Goal: Task Accomplishment & Management: Manage account settings

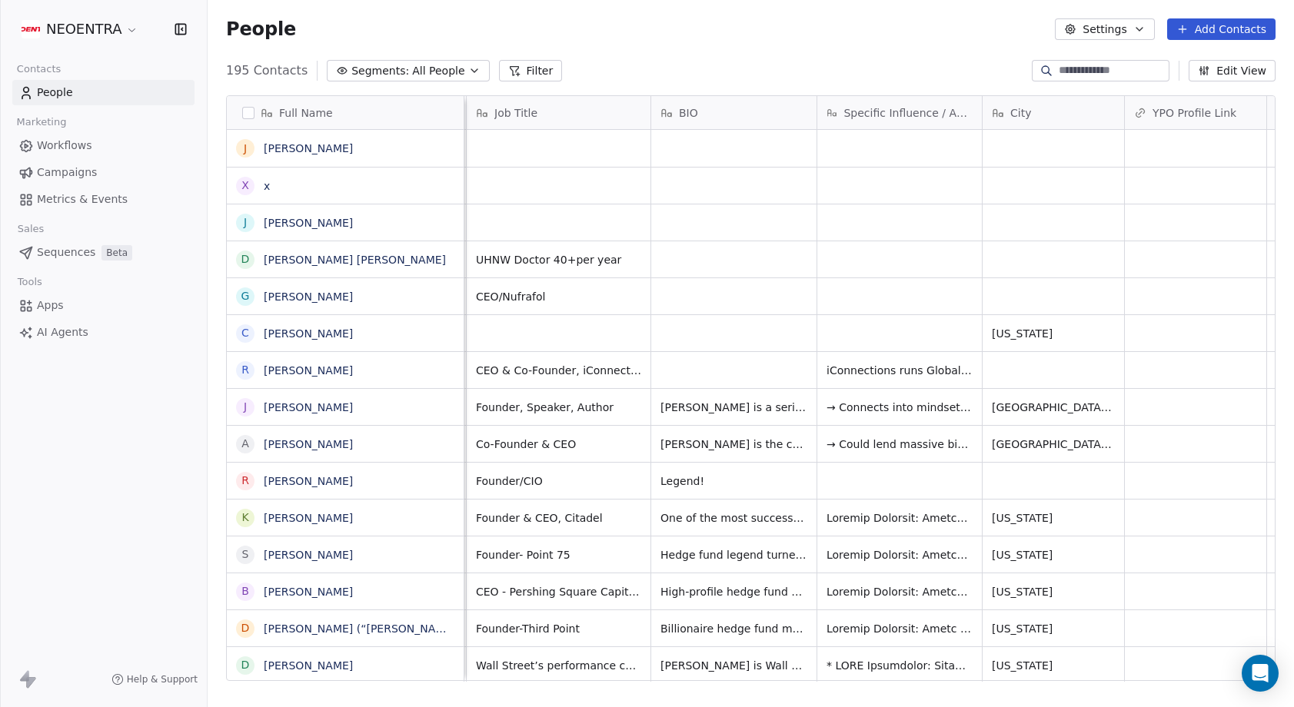
scroll to position [0, 27]
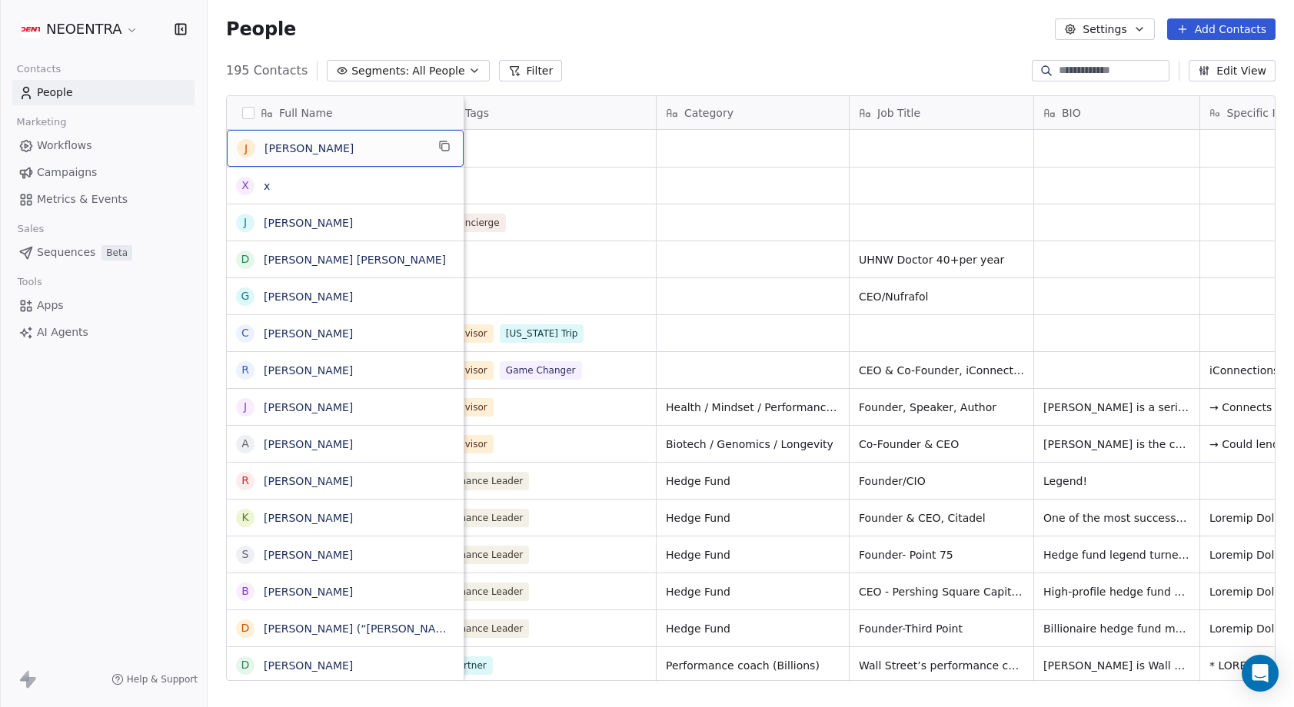
click at [381, 151] on span "[PERSON_NAME]" at bounding box center [344, 148] width 161 height 15
drag, startPoint x: 335, startPoint y: 148, endPoint x: 236, endPoint y: 145, distance: 99.2
click at [236, 145] on textarea "*********" at bounding box center [342, 155] width 229 height 48
type textarea "*"
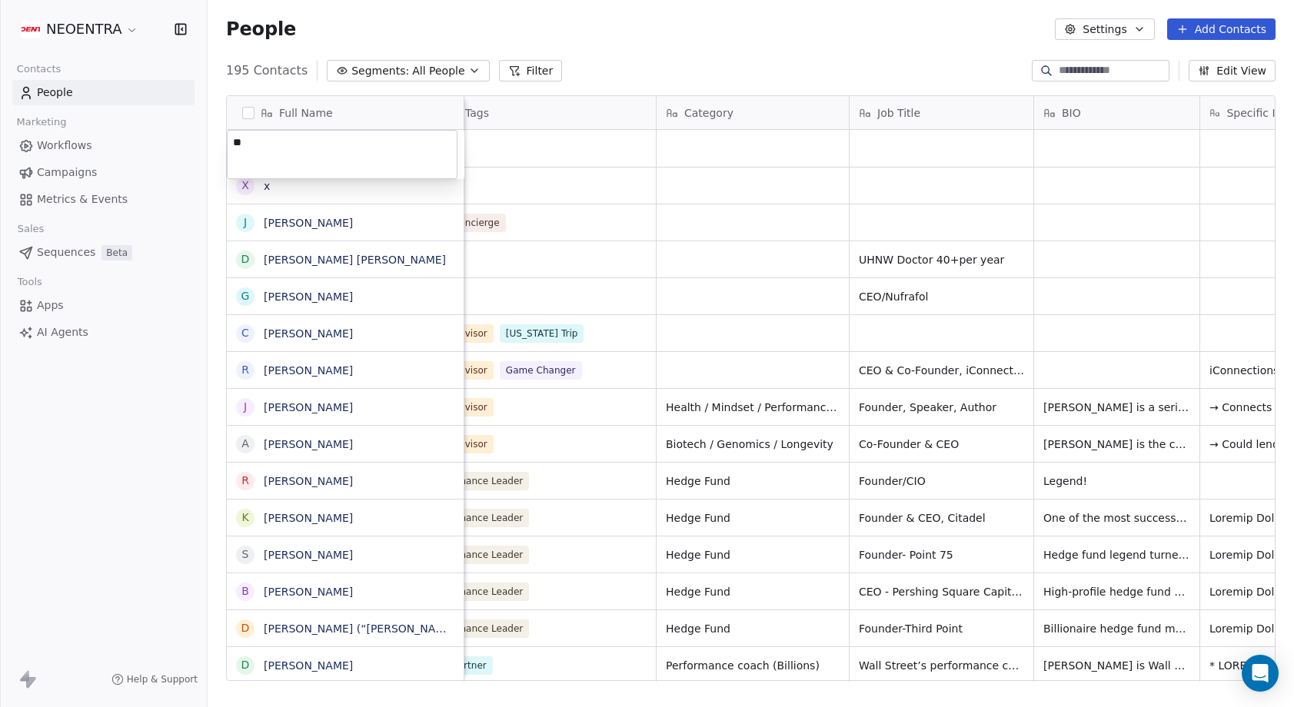
type textarea "***"
click at [546, 145] on html "NEOENTRA Contacts People Marketing Workflows Campaigns Metrics & Events Sales S…" at bounding box center [647, 353] width 1294 height 707
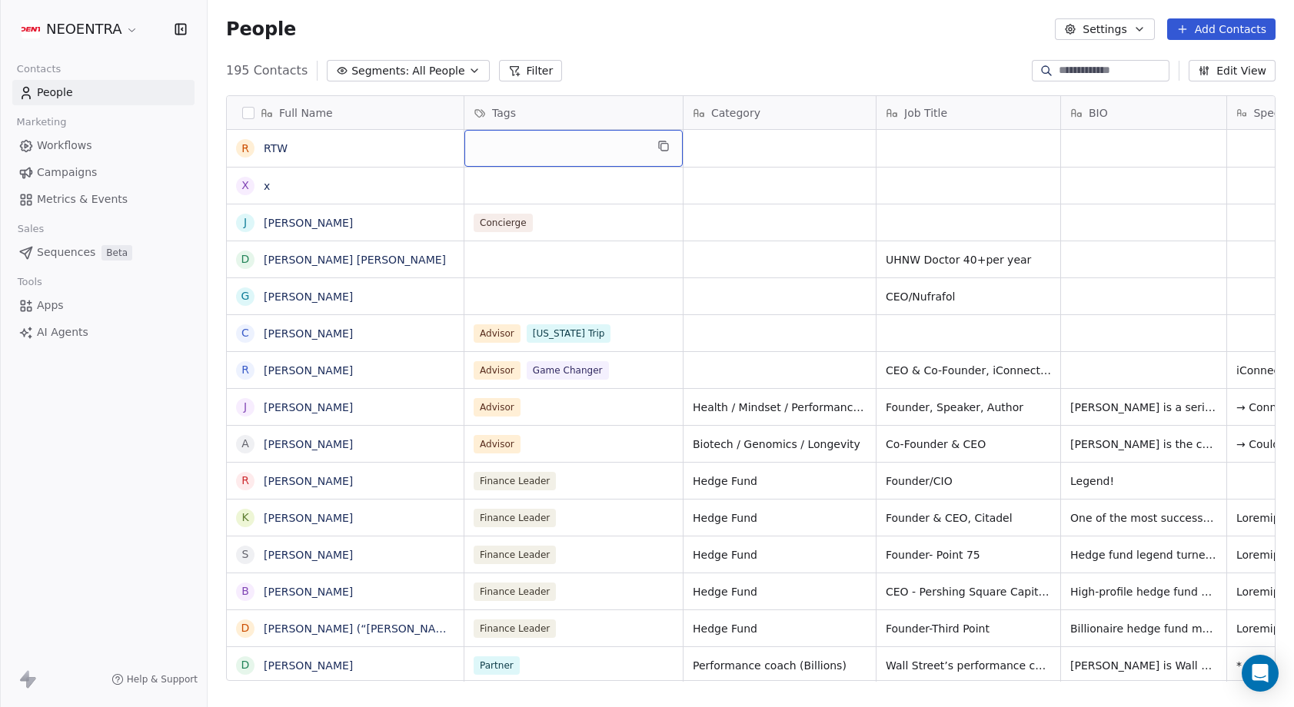
click at [437, 73] on span "All People" at bounding box center [438, 71] width 52 height 16
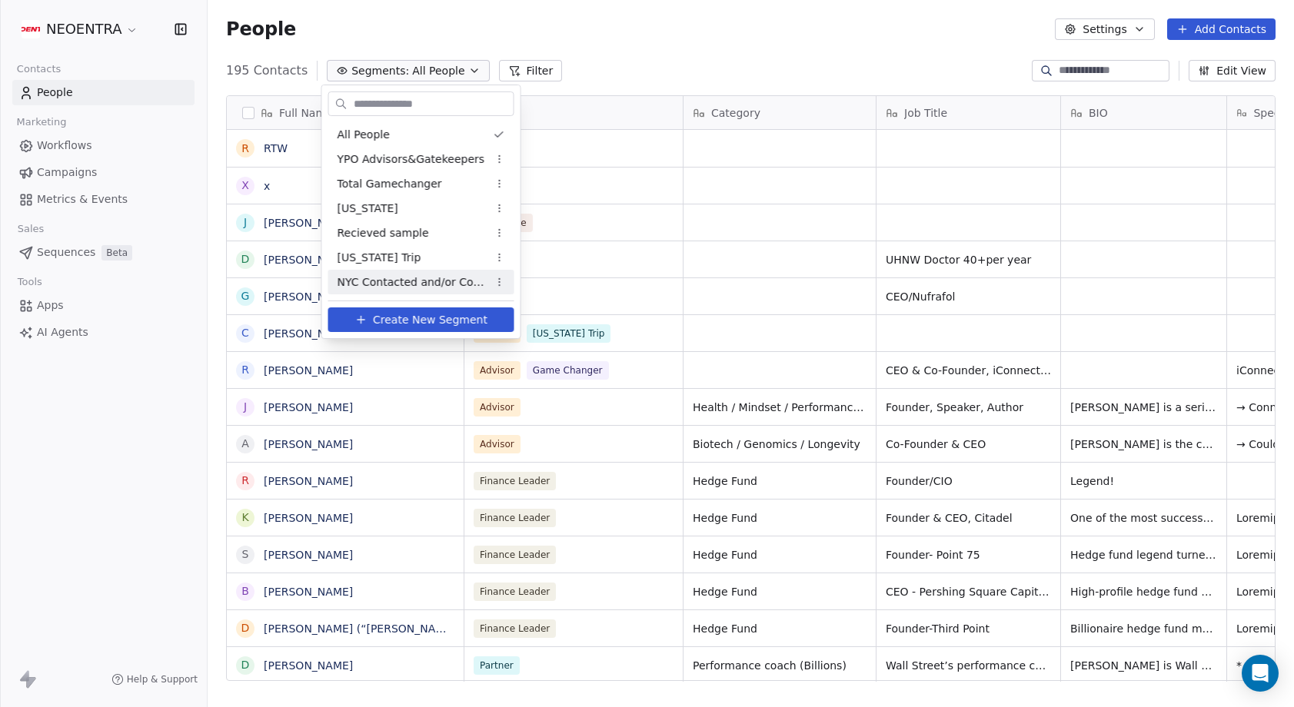
click at [416, 321] on span "Create New Segment" at bounding box center [430, 320] width 115 height 16
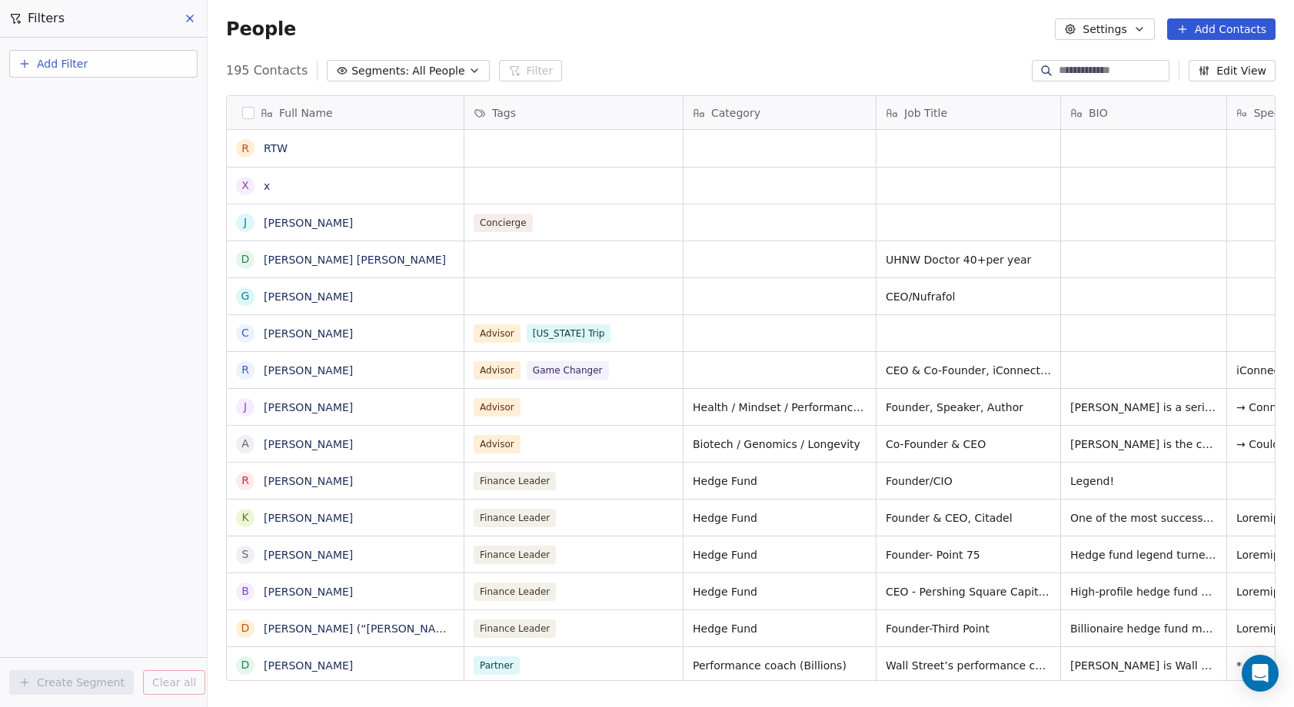
click at [605, 78] on div "195 Contacts Segments: All People Filter Edit View" at bounding box center [751, 70] width 1086 height 25
click at [513, 109] on span "Tags" at bounding box center [504, 112] width 24 height 15
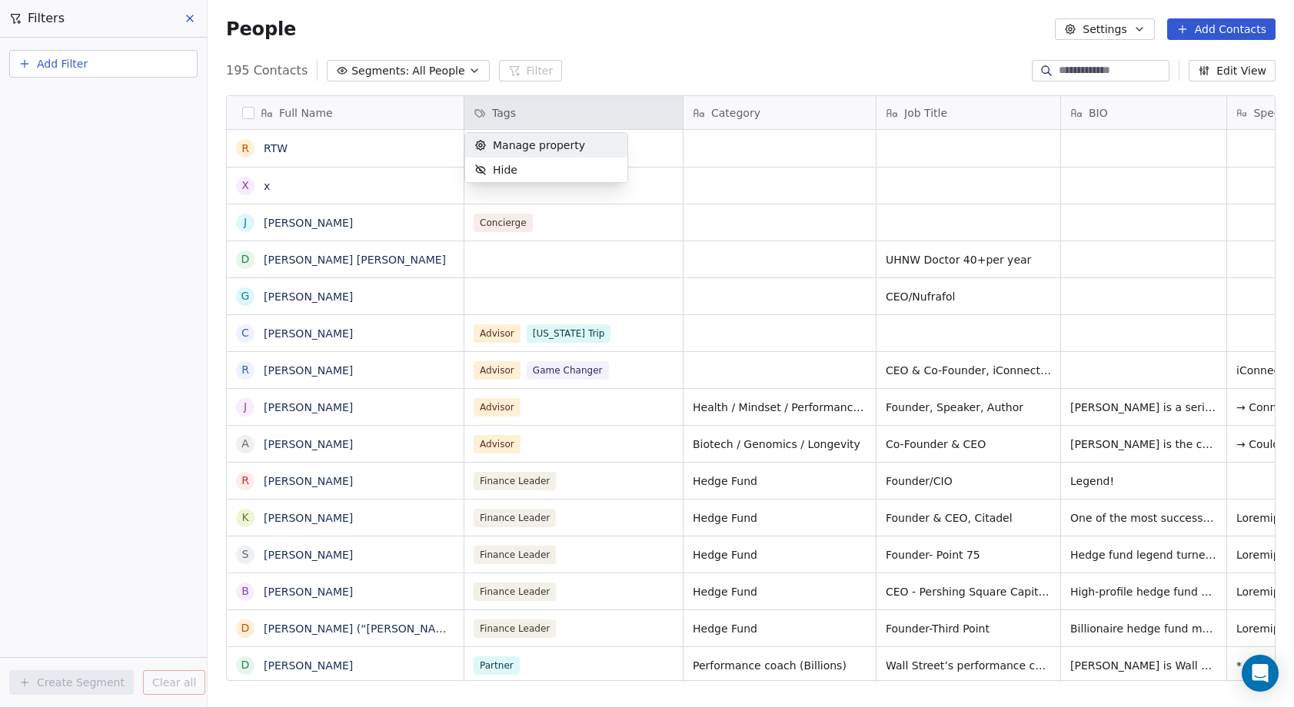
click at [522, 145] on span "Manage property" at bounding box center [539, 145] width 92 height 15
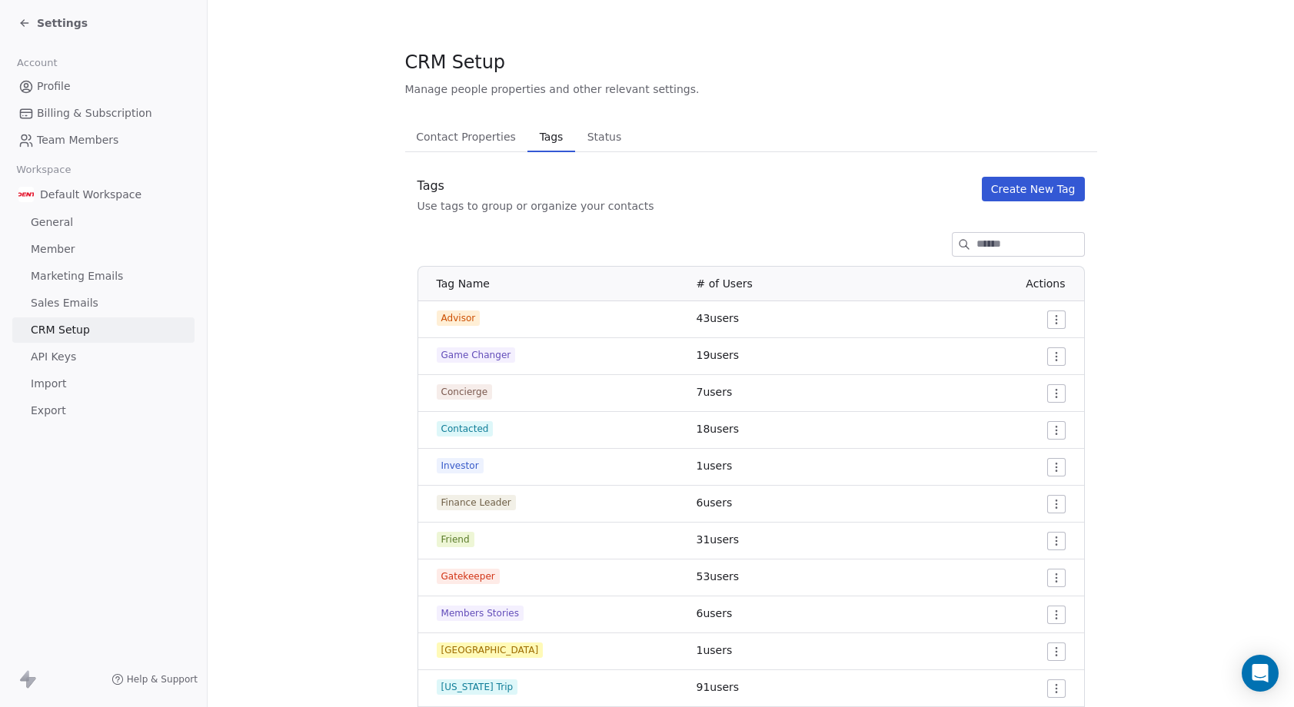
click at [1042, 194] on button "Create New Tag" at bounding box center [1033, 189] width 103 height 25
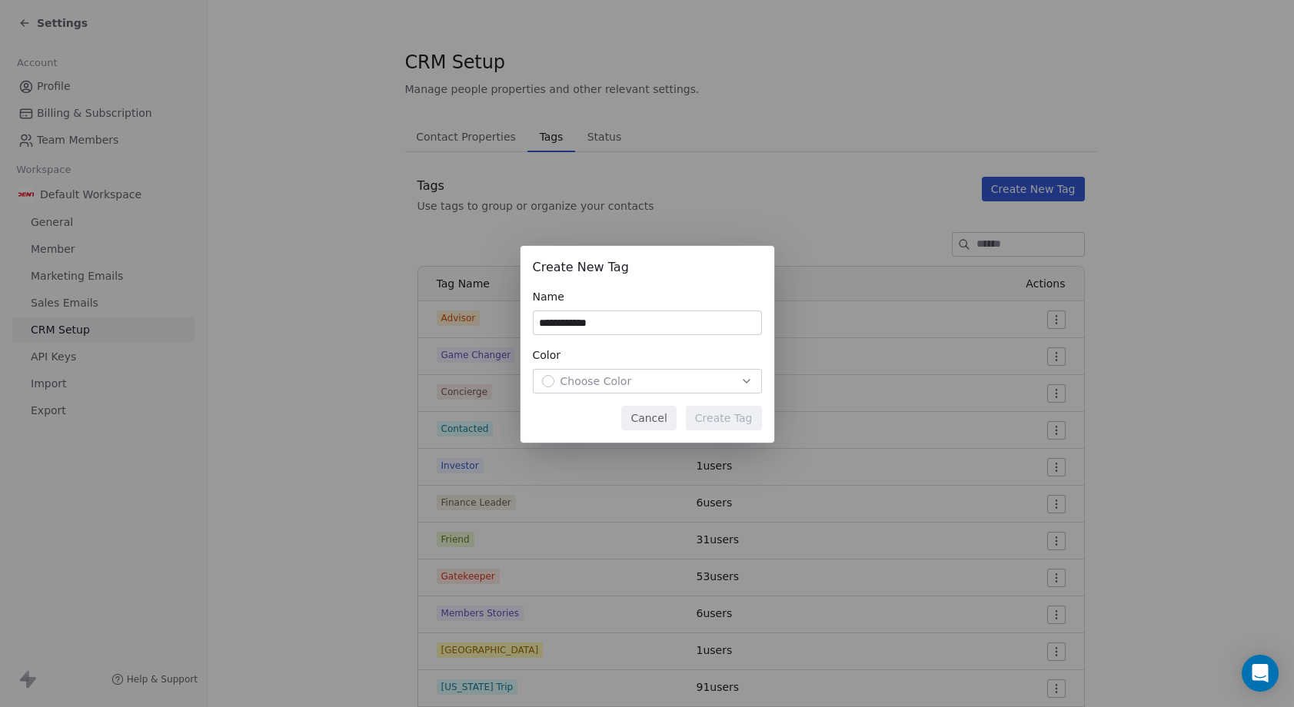
type input "**********"
click at [656, 381] on div "Choose Color" at bounding box center [647, 381] width 211 height 15
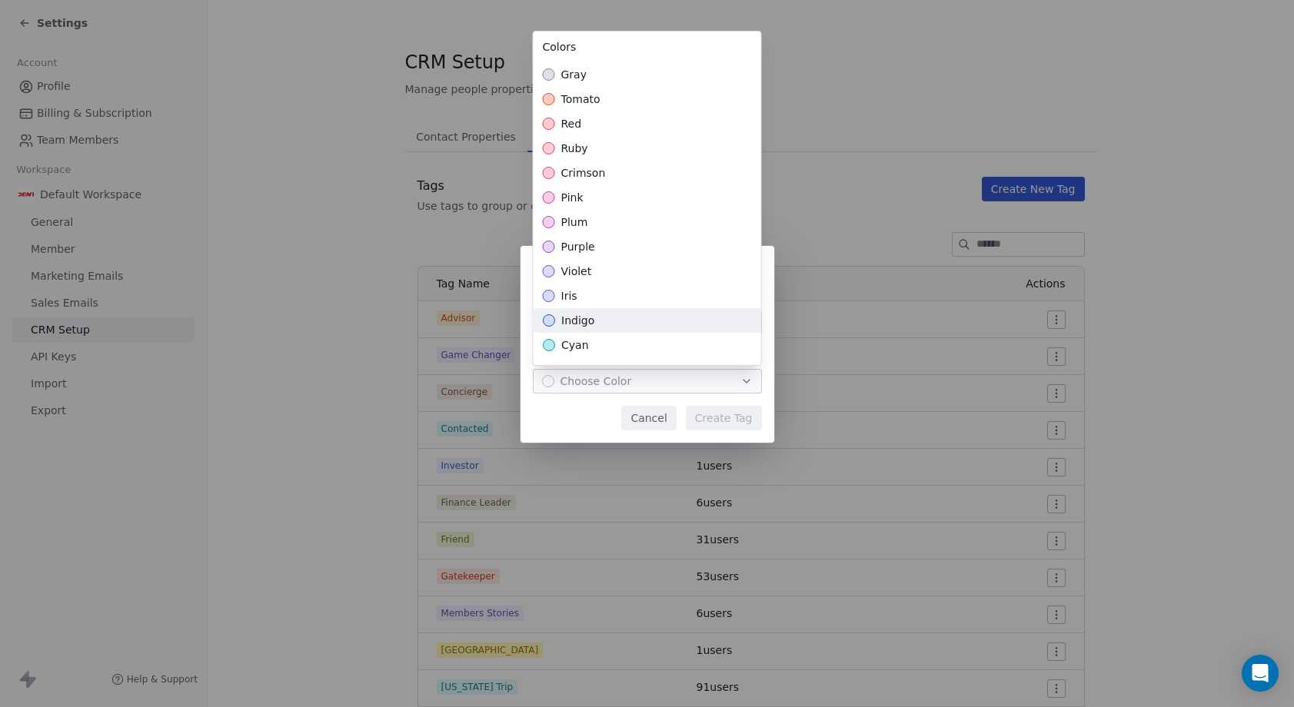
click at [627, 321] on div "indigo" at bounding box center [647, 320] width 228 height 25
click at [727, 410] on div "**********" at bounding box center [647, 353] width 1294 height 264
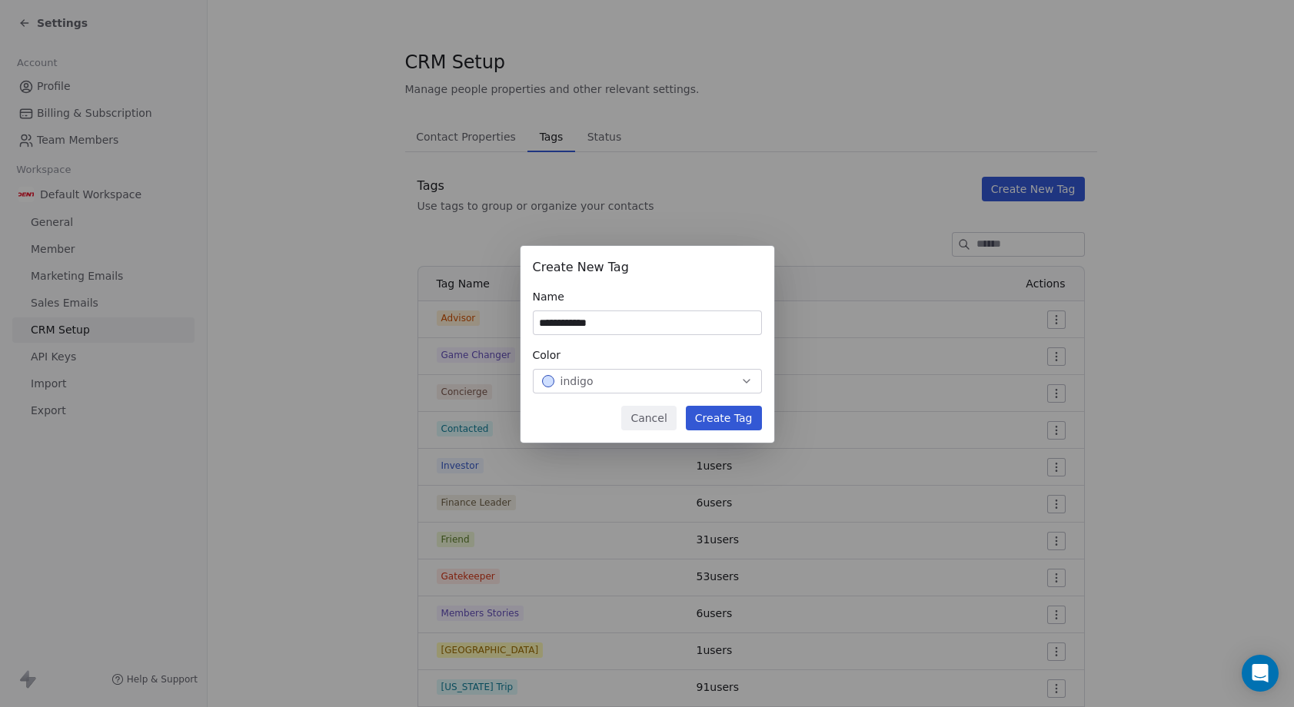
click at [733, 424] on button "Create Tag" at bounding box center [724, 418] width 76 height 25
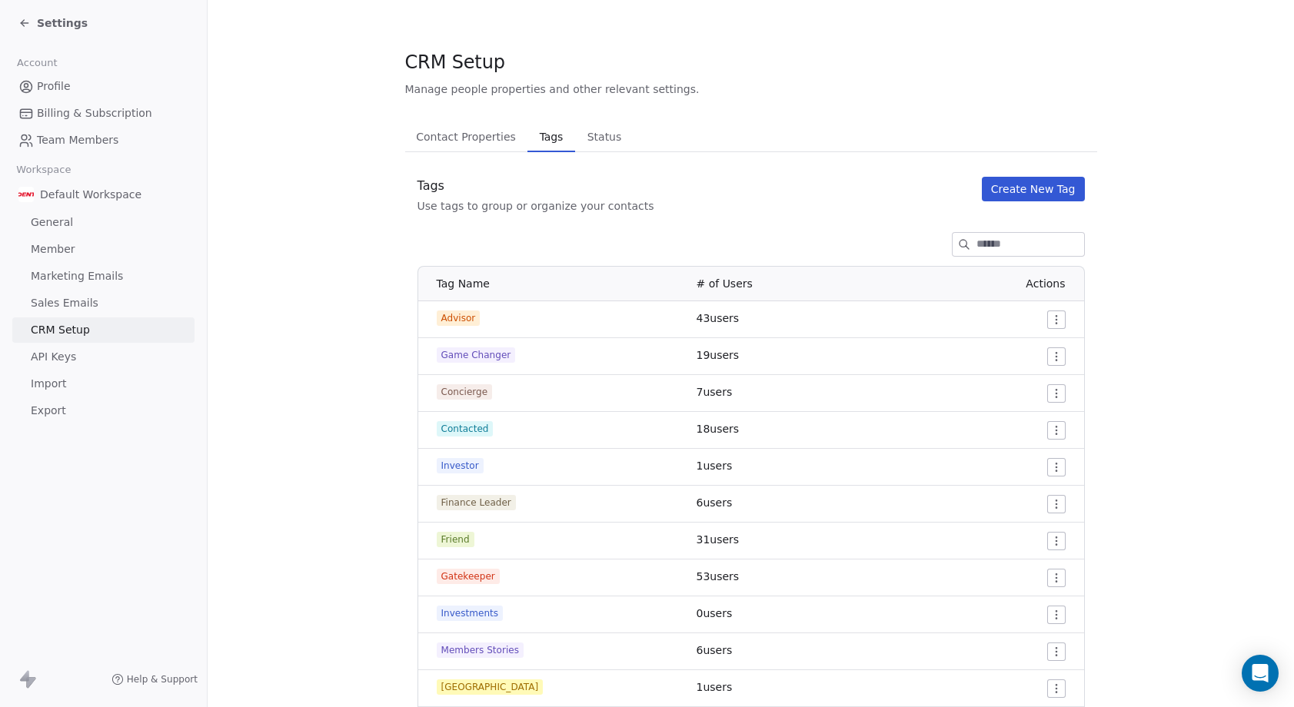
click at [790, 171] on div "Contact Properties Contact Properties Tags Tags Status Status Tags Use tags to …" at bounding box center [751, 580] width 692 height 919
click at [66, 24] on span "Settings" at bounding box center [62, 22] width 51 height 15
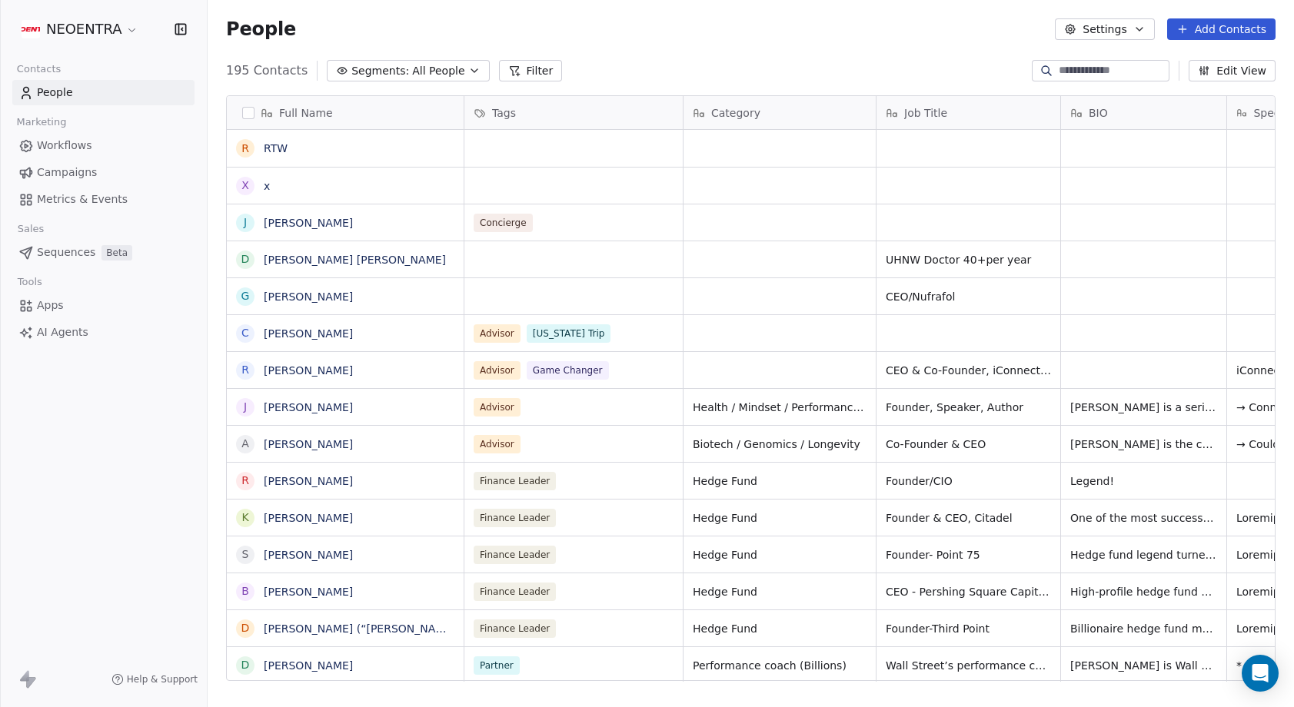
scroll to position [622, 1086]
click at [509, 144] on div "grid" at bounding box center [573, 148] width 218 height 37
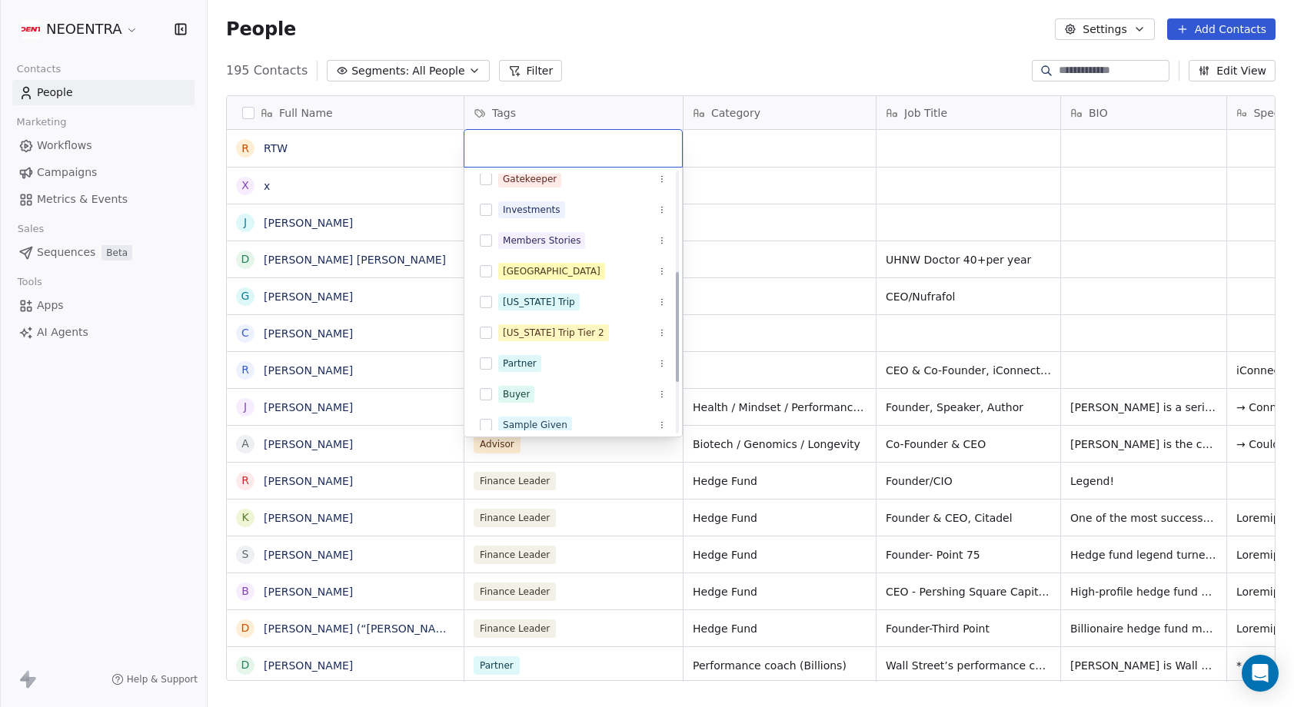
scroll to position [244, 0]
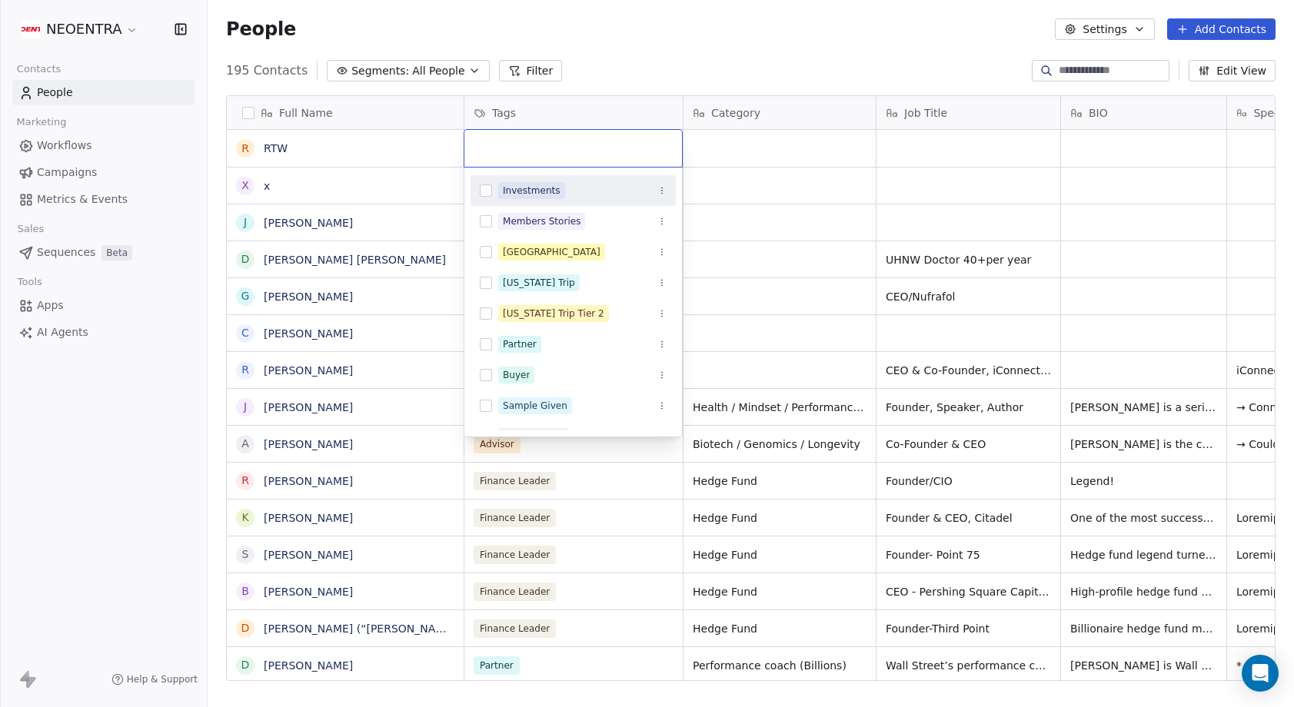
click at [511, 192] on div "Investments" at bounding box center [532, 191] width 58 height 14
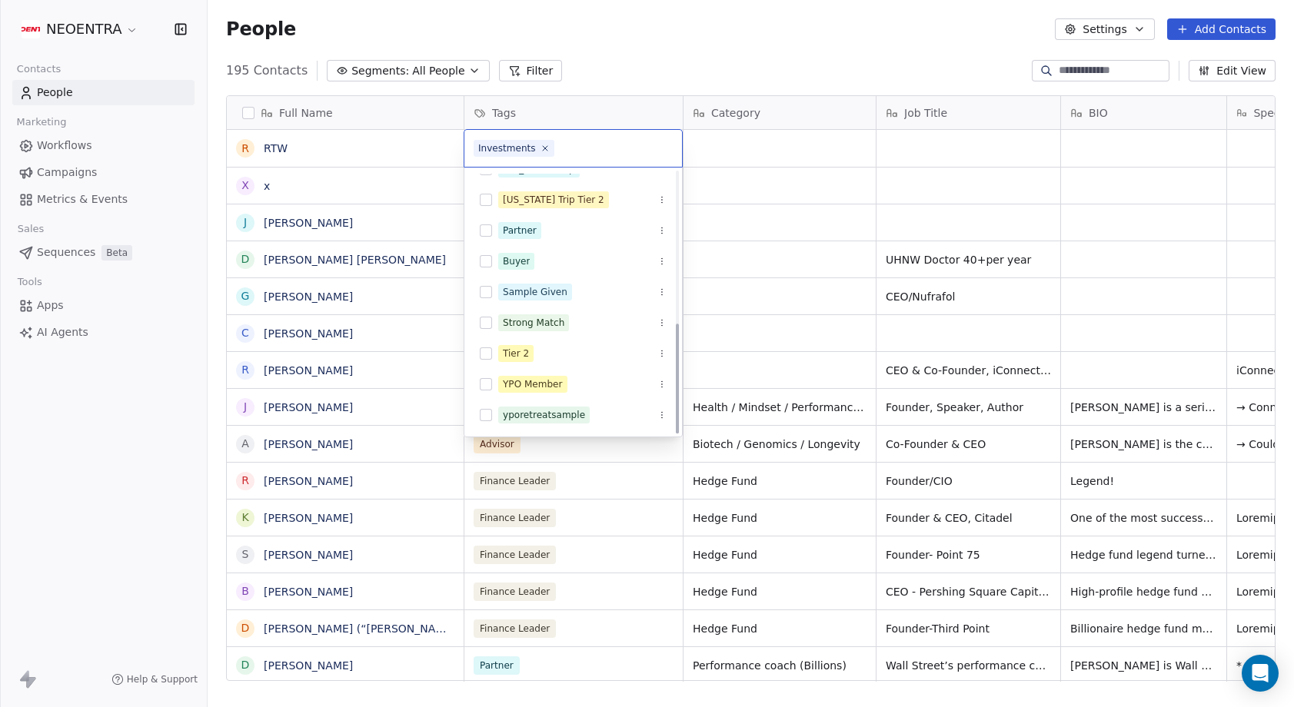
scroll to position [358, 0]
click at [503, 386] on div "YPO Member" at bounding box center [533, 384] width 60 height 14
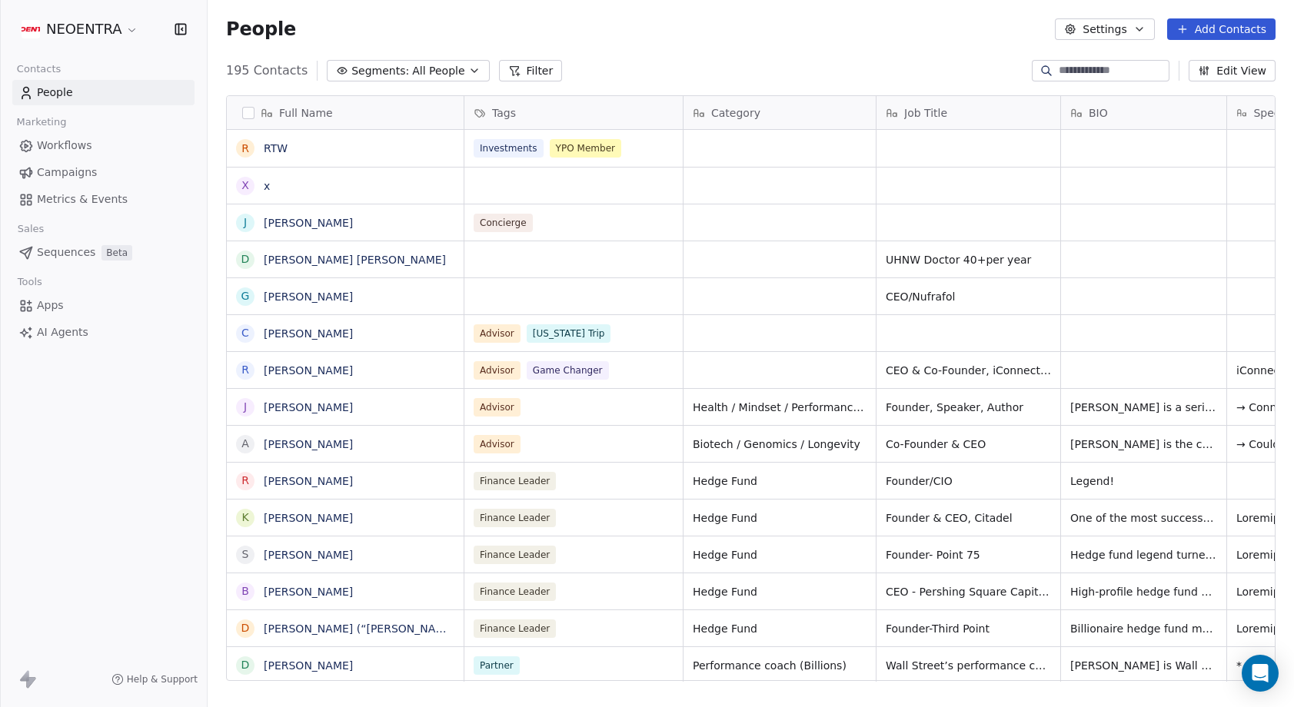
click at [686, 72] on html "NEOENTRA Contacts People Marketing Workflows Campaigns Metrics & Events Sales S…" at bounding box center [647, 353] width 1294 height 707
click at [717, 156] on div "grid" at bounding box center [779, 148] width 192 height 37
type textarea "**********"
click at [863, 77] on html "NEOENTRA Contacts People Marketing Workflows Campaigns Metrics & Events Sales S…" at bounding box center [647, 353] width 1294 height 707
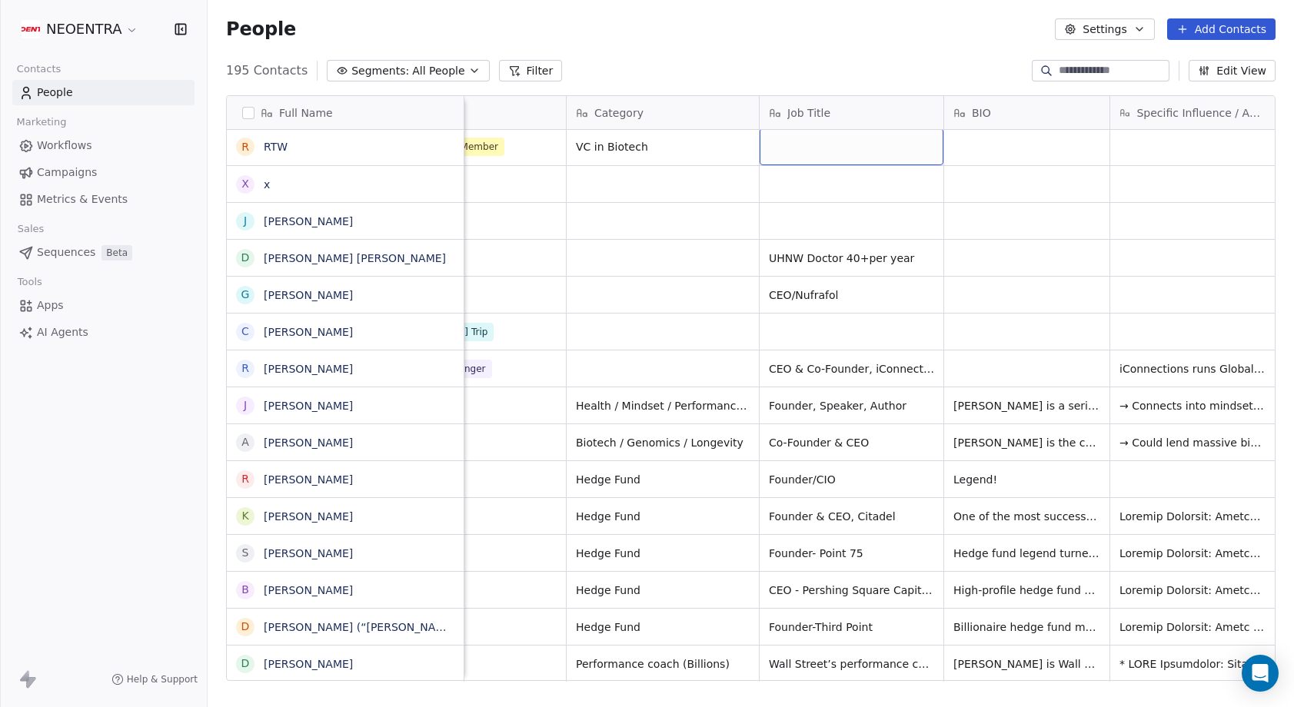
scroll to position [0, 0]
click at [805, 154] on div "grid" at bounding box center [851, 148] width 184 height 37
click at [1004, 158] on html "NEOENTRA Contacts People Marketing Workflows Campaigns Metrics & Events Sales S…" at bounding box center [647, 353] width 1294 height 707
click at [404, 159] on div "R RTW" at bounding box center [345, 148] width 237 height 37
type textarea "**********"
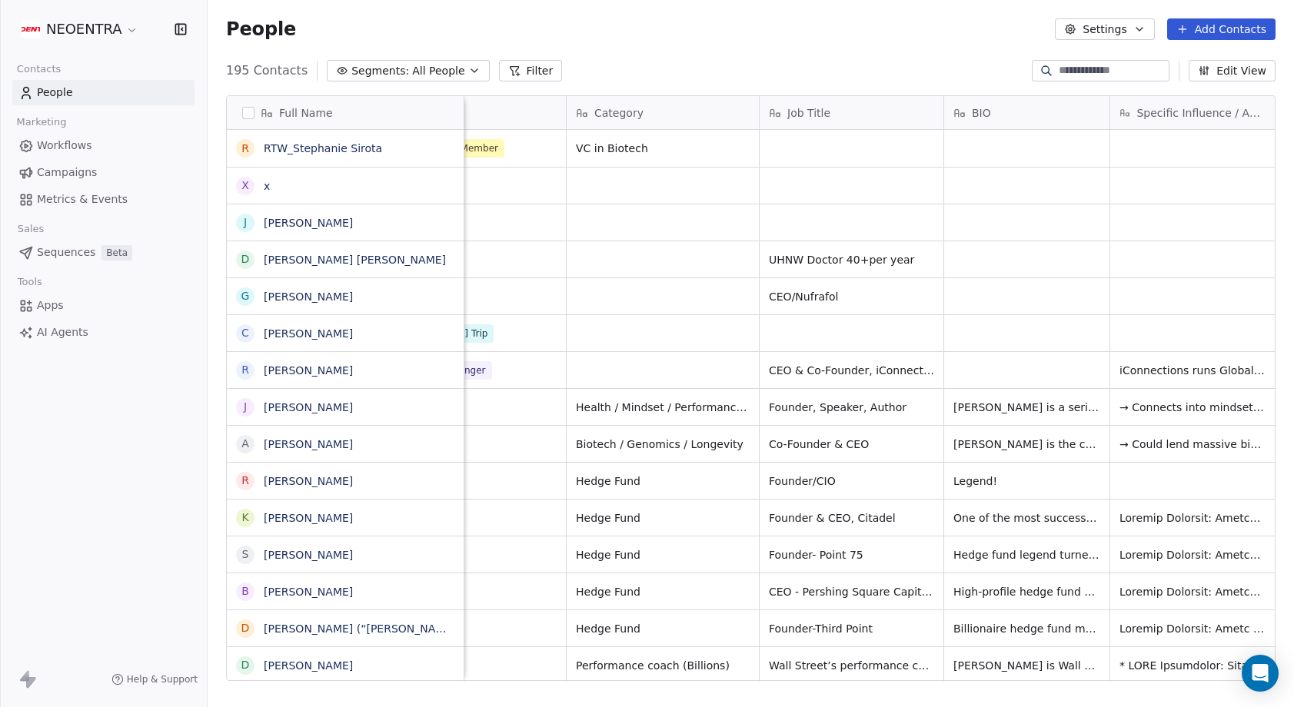
click at [636, 43] on html "NEOENTRA Contacts People Marketing Workflows Campaigns Metrics & Events Sales S…" at bounding box center [647, 353] width 1294 height 707
click at [813, 147] on div "grid" at bounding box center [851, 148] width 184 height 37
type textarea "**********"
click at [833, 68] on html "NEOENTRA Contacts People Marketing Workflows Campaigns Metrics & Events Sales S…" at bounding box center [647, 353] width 1294 height 707
click at [979, 145] on div "grid" at bounding box center [1026, 148] width 165 height 37
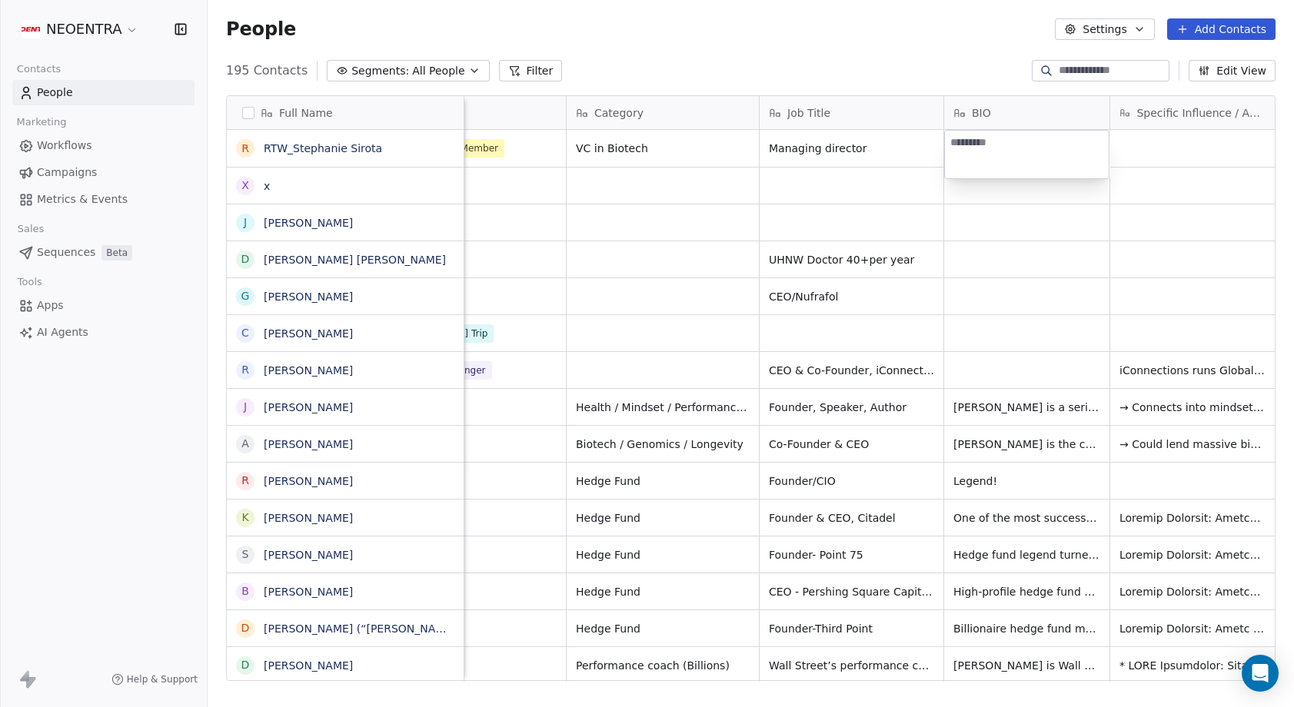
click at [1180, 179] on html "NEOENTRA Contacts People Marketing Workflows Campaigns Metrics & Events Sales S…" at bounding box center [647, 353] width 1294 height 707
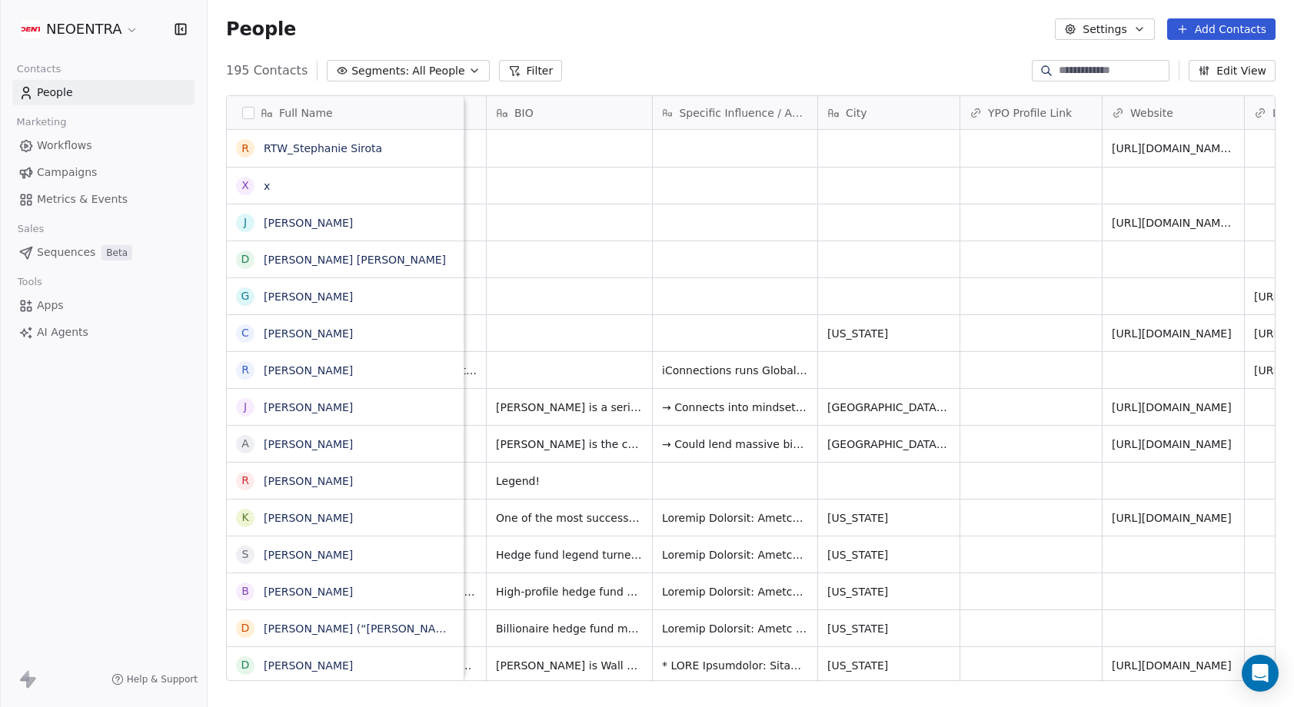
scroll to position [0, 672]
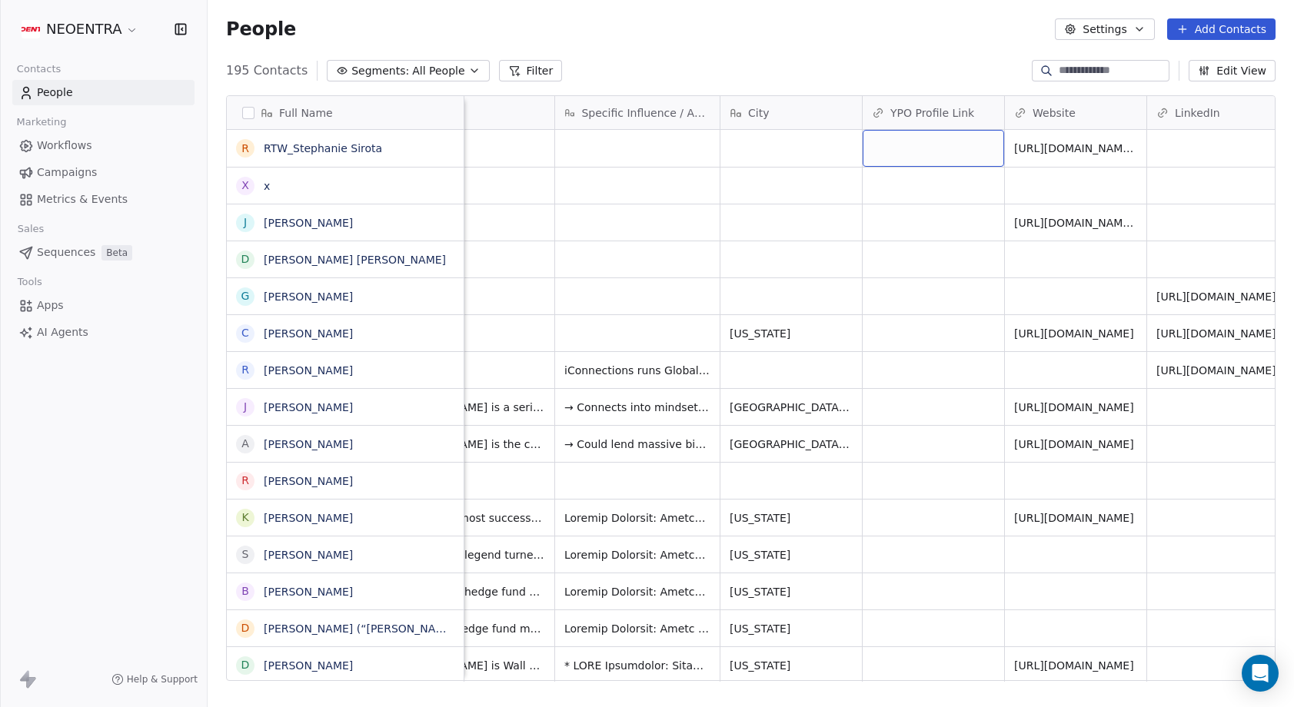
click at [896, 141] on div "grid" at bounding box center [932, 148] width 141 height 37
type input "**********"
click at [869, 141] on input "**********" at bounding box center [933, 149] width 135 height 31
click at [843, 145] on html "NEOENTRA Contacts People Marketing Workflows Campaigns Metrics & Events Sales S…" at bounding box center [647, 353] width 1294 height 707
